Goal: Information Seeking & Learning: Find specific fact

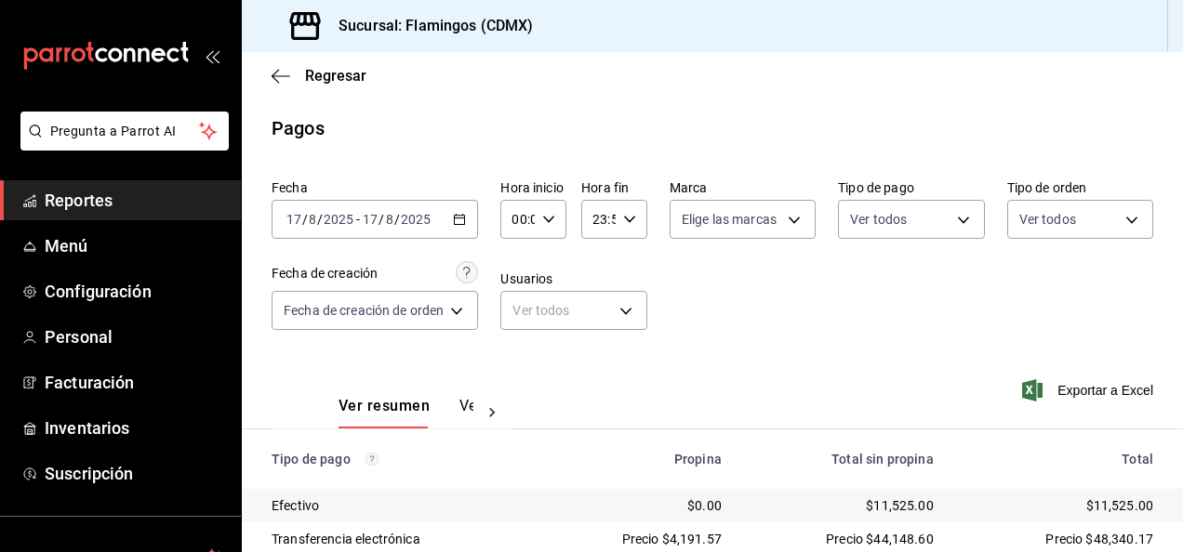
scroll to position [167, 0]
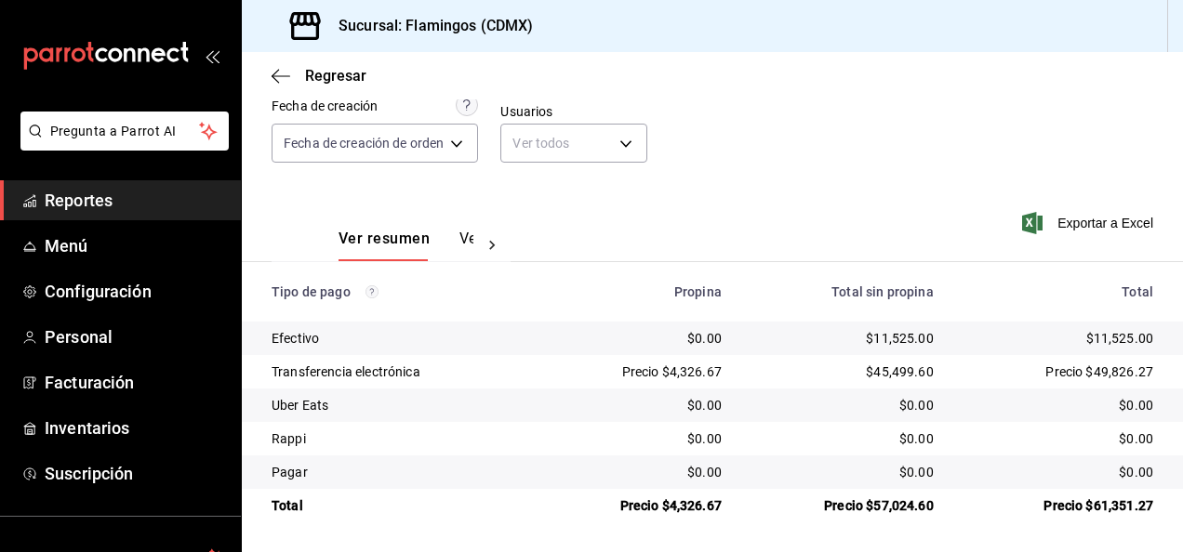
click at [886, 334] on div "$11,525.00" at bounding box center [842, 338] width 182 height 19
copy div "11,525.00"
click at [690, 368] on div "Precio $4,326.67" at bounding box center [635, 372] width 170 height 19
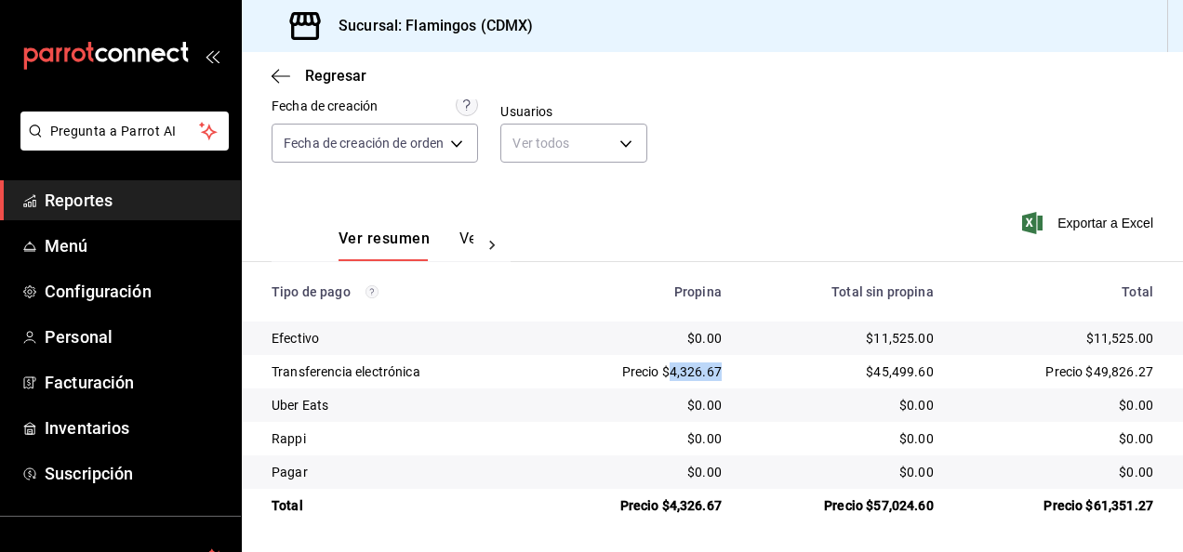
copy div "4,326.67"
